Goal: Task Accomplishment & Management: Manage account settings

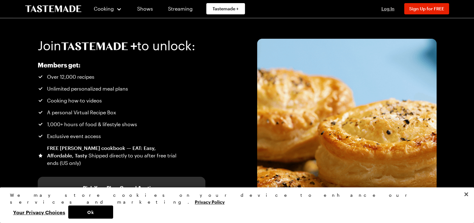
click at [385, 10] on span "Log In" at bounding box center [388, 8] width 13 height 5
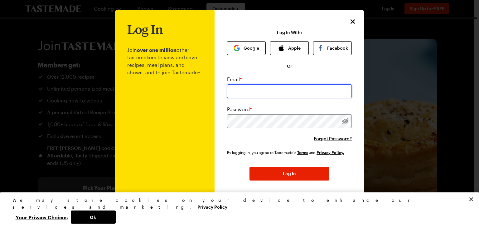
click at [242, 94] on input "email" at bounding box center [289, 91] width 125 height 14
type input "[EMAIL_ADDRESS][DOMAIN_NAME]"
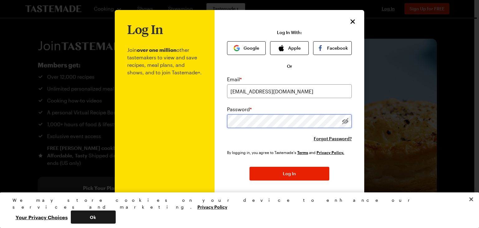
click at [427, 119] on div at bounding box center [239, 114] width 479 height 228
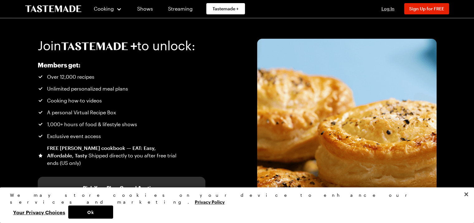
click at [382, 8] on span "Log In" at bounding box center [388, 8] width 13 height 5
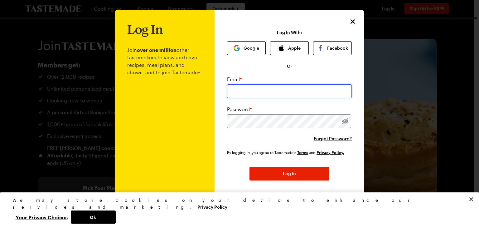
click at [244, 89] on input "email" at bounding box center [289, 91] width 125 height 14
type input "[EMAIL_ADDRESS][DOMAIN_NAME]"
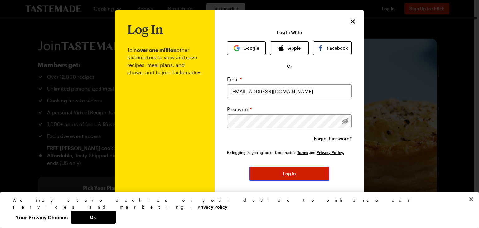
click at [262, 169] on button "Log In" at bounding box center [289, 174] width 80 height 14
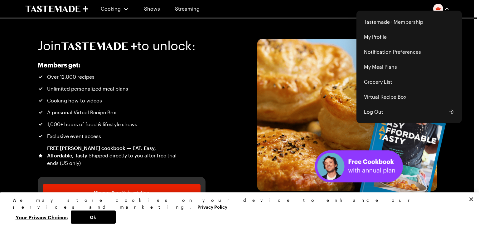
click at [444, 4] on button "button" at bounding box center [441, 9] width 16 height 10
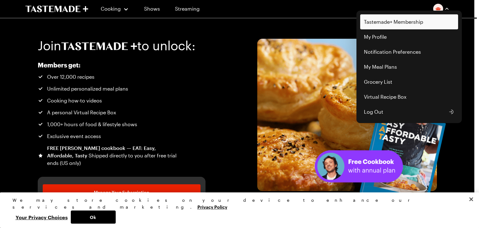
click at [380, 26] on link "Tastemade+ Membership" at bounding box center [409, 21] width 98 height 15
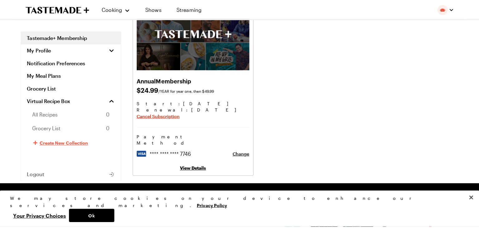
scroll to position [62, 0]
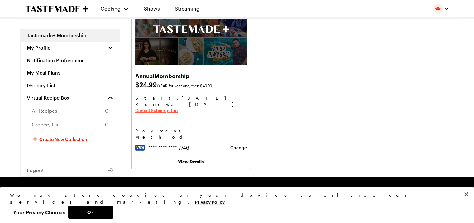
click at [146, 109] on span "Cancel Subscription" at bounding box center [156, 110] width 43 height 6
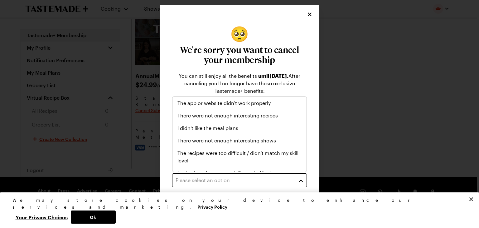
click at [189, 181] on div "Please select an option" at bounding box center [235, 179] width 119 height 7
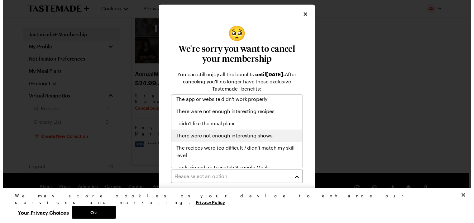
scroll to position [0, 0]
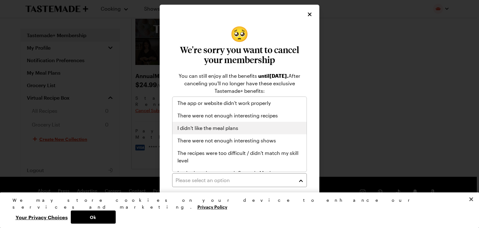
click at [210, 128] on span "I didn't like the meal plans" at bounding box center [207, 127] width 61 height 7
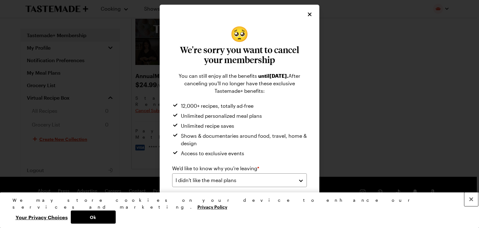
click at [473, 206] on button "Close" at bounding box center [471, 199] width 14 height 14
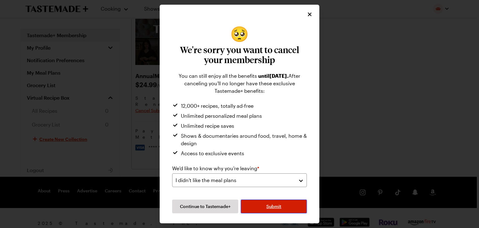
click at [274, 203] on span "Submit" at bounding box center [273, 206] width 15 height 6
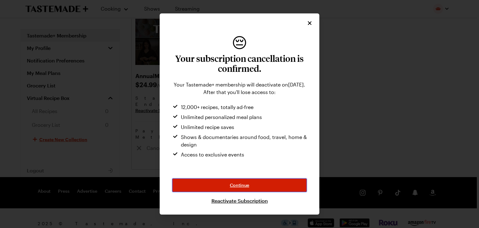
click at [240, 186] on span "Continue" at bounding box center [239, 185] width 19 height 6
